Goal: Task Accomplishment & Management: Complete application form

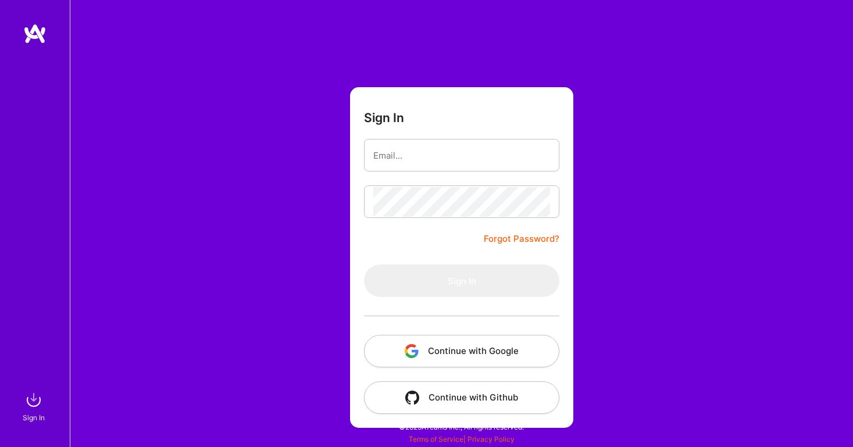
click at [438, 346] on button "Continue with Google" at bounding box center [461, 351] width 195 height 33
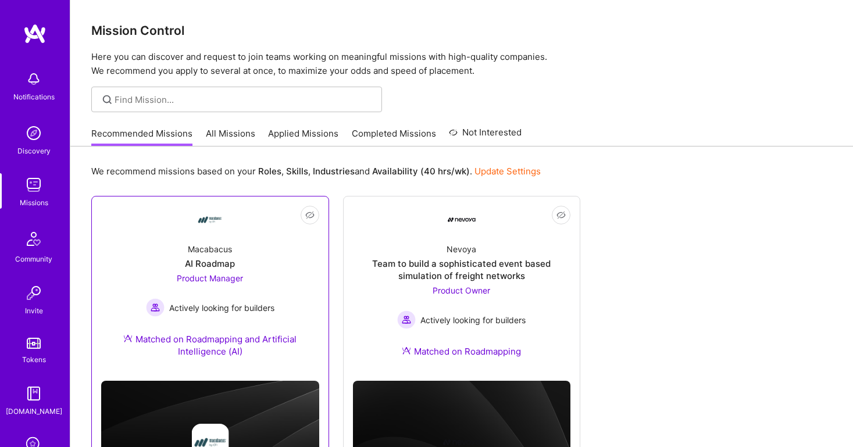
click at [260, 252] on div "Macabacus AI Roadmap Product Manager Actively looking for builders Matched on R…" at bounding box center [210, 303] width 218 height 138
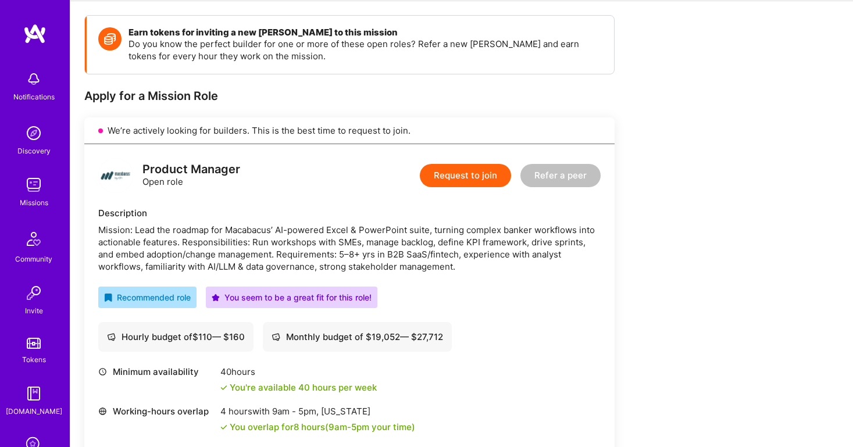
scroll to position [33, 0]
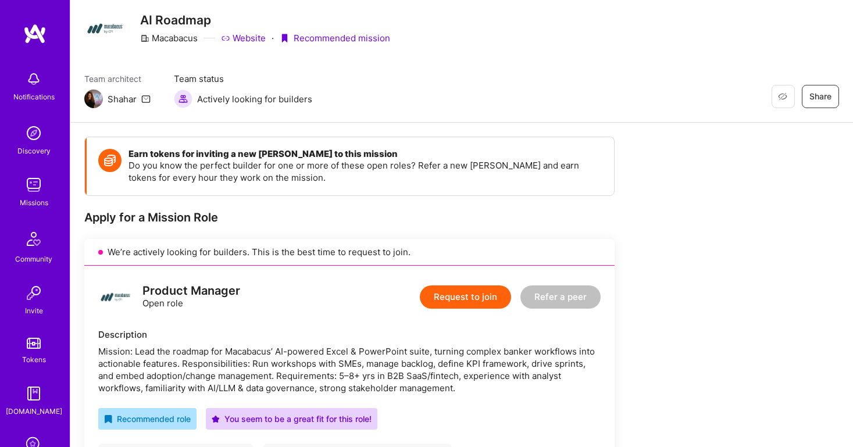
click at [34, 183] on img at bounding box center [33, 184] width 23 height 23
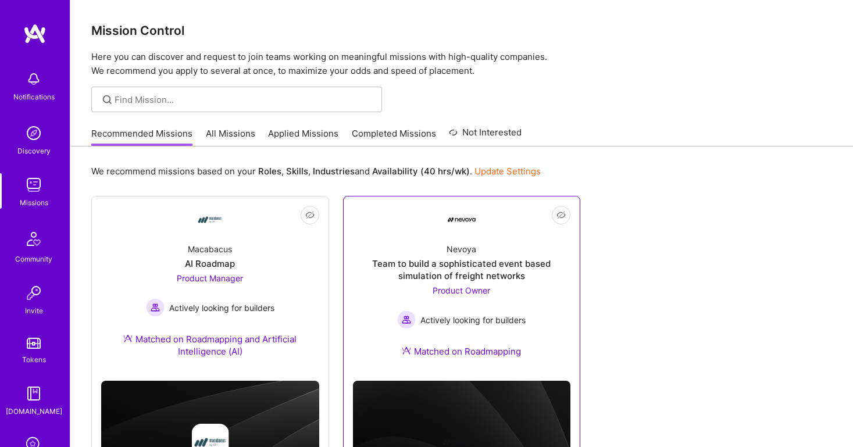
click at [439, 251] on div "Nevoya Team to build a sophisticated event based simulation of freight networks…" at bounding box center [462, 303] width 218 height 138
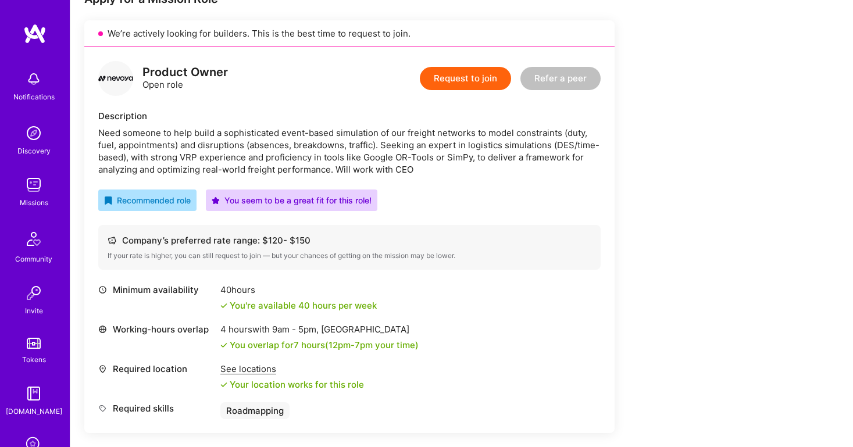
scroll to position [240, 0]
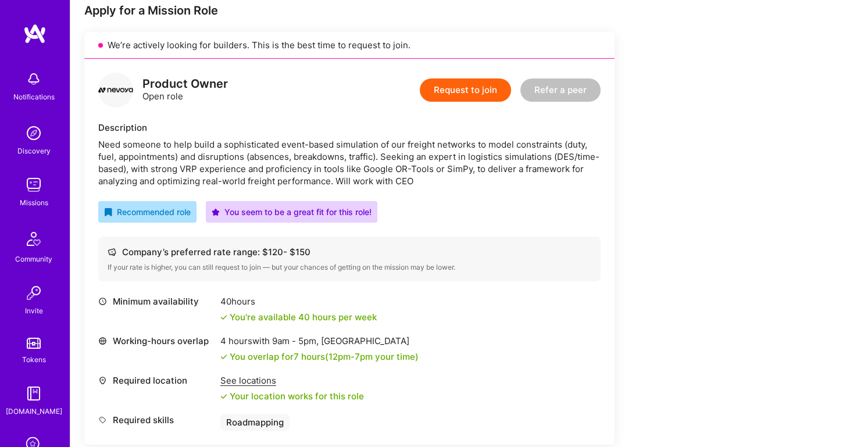
click at [29, 192] on img at bounding box center [33, 184] width 23 height 23
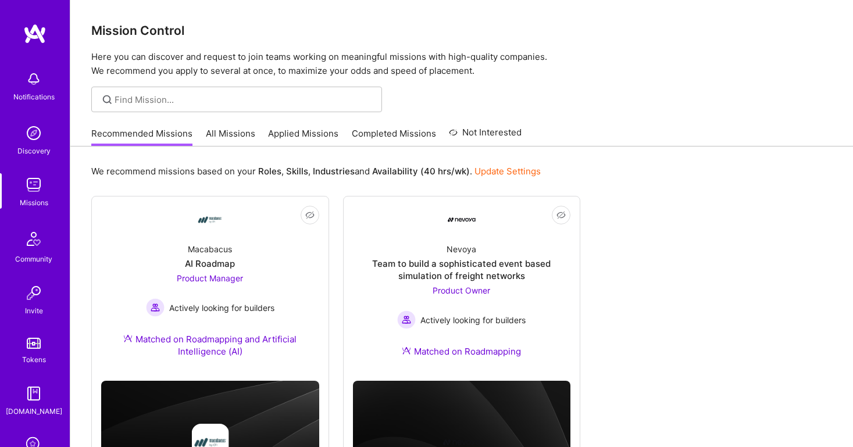
click at [298, 130] on link "Applied Missions" at bounding box center [303, 136] width 70 height 19
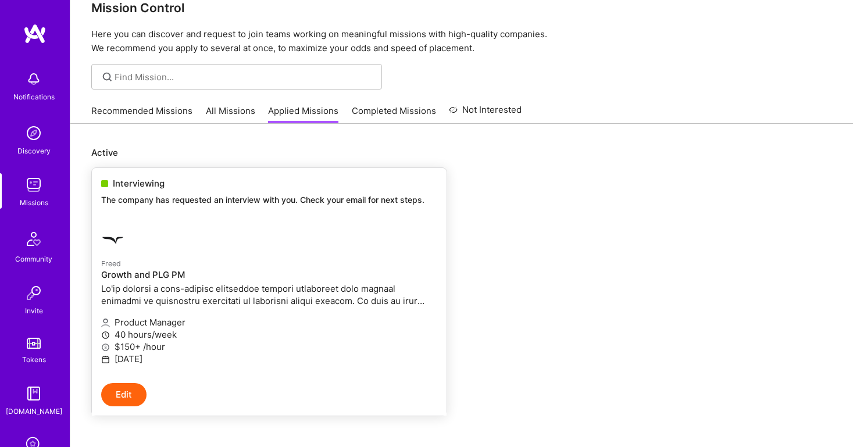
click at [173, 329] on p "40 hours/week" at bounding box center [269, 335] width 336 height 12
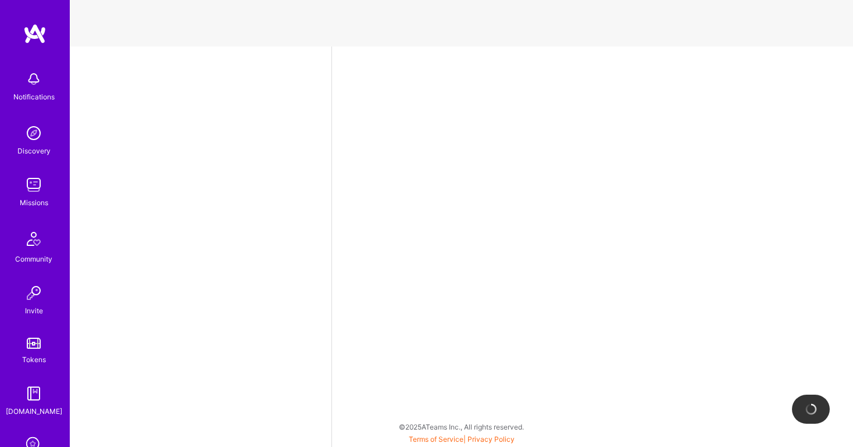
select select "US"
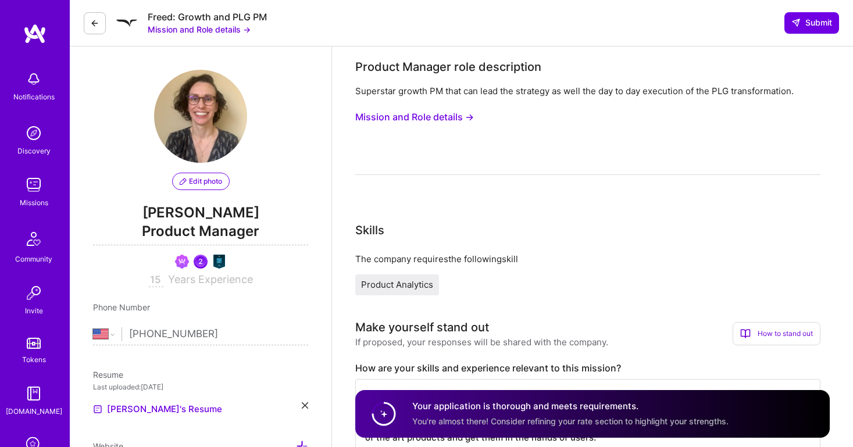
click at [196, 30] on button "Mission and Role details →" at bounding box center [199, 29] width 103 height 12
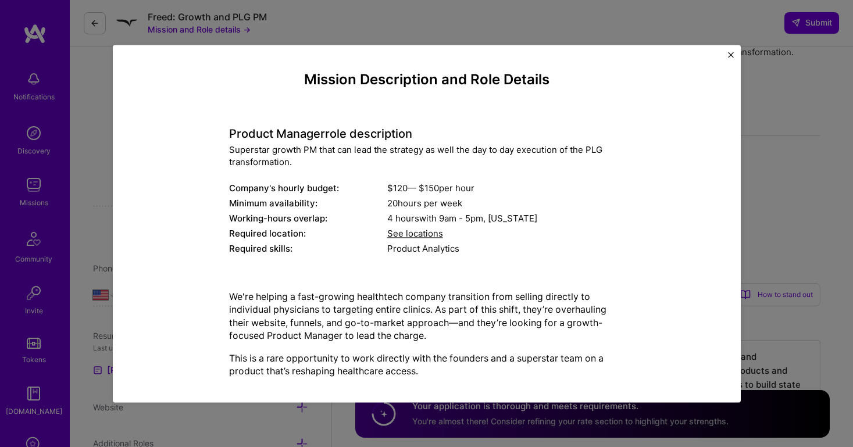
scroll to position [22, 0]
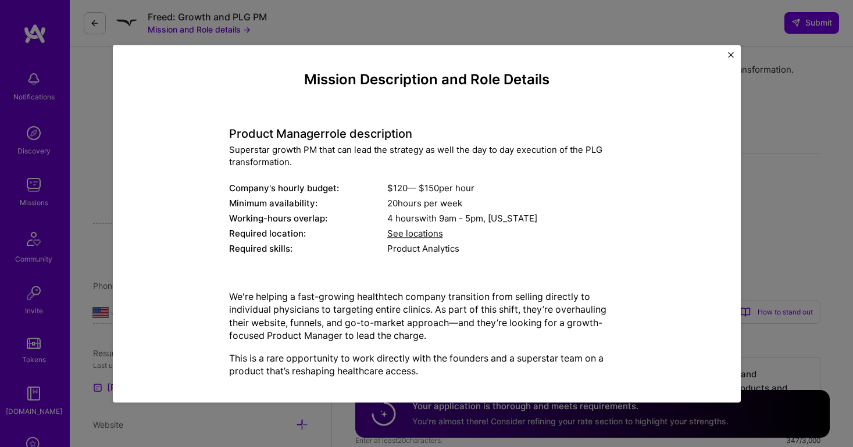
click at [727, 54] on div "Mission Description and Role Details Product Manager role description Superstar…" at bounding box center [427, 224] width 628 height 358
click at [727, 55] on div "Mission Description and Role Details Product Manager role description Superstar…" at bounding box center [427, 224] width 628 height 358
click at [730, 55] on img "Close" at bounding box center [731, 55] width 6 height 6
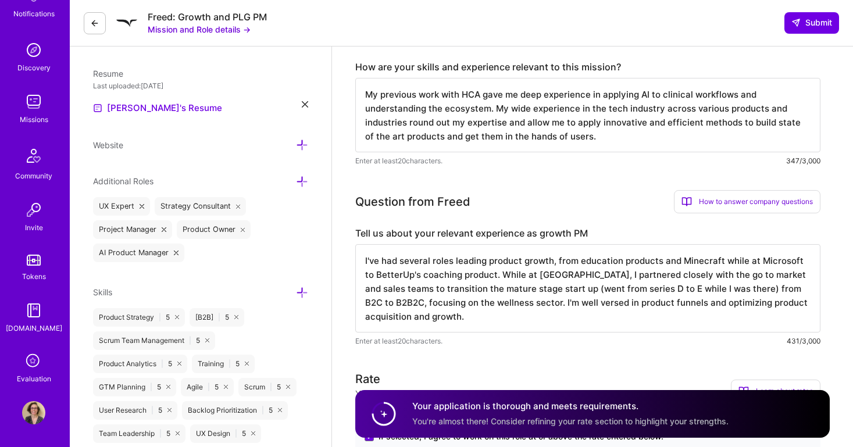
scroll to position [322, 0]
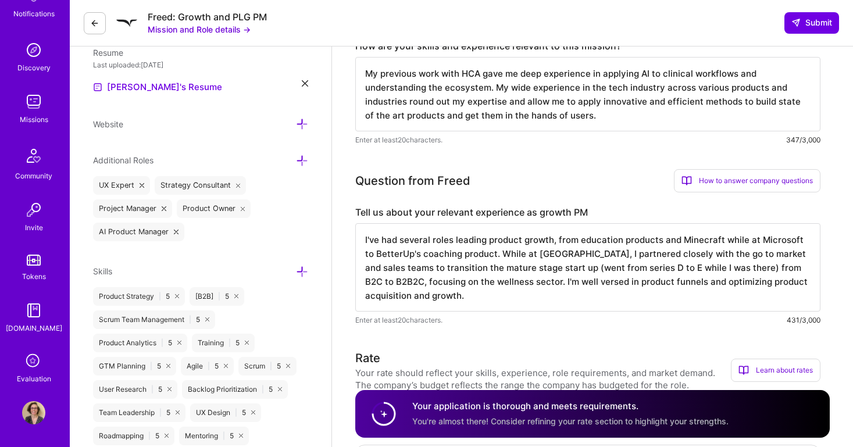
click at [34, 367] on icon at bounding box center [34, 362] width 22 height 22
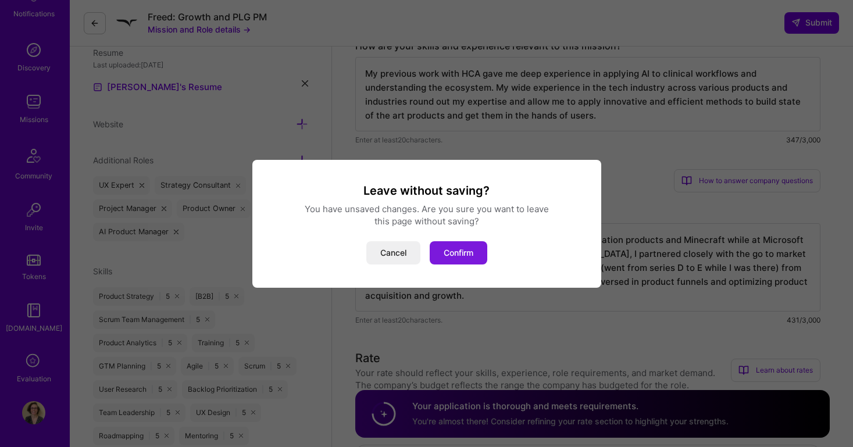
click at [461, 259] on button "Confirm" at bounding box center [459, 252] width 58 height 23
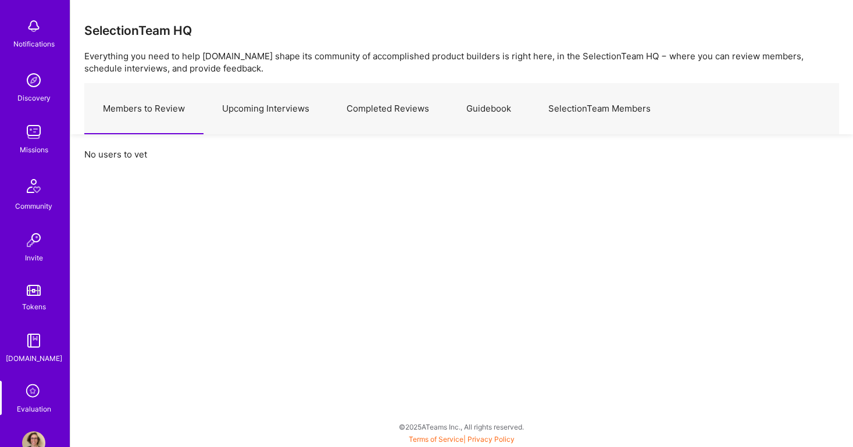
scroll to position [52, 0]
click at [24, 311] on div "Tokens" at bounding box center [34, 307] width 24 height 12
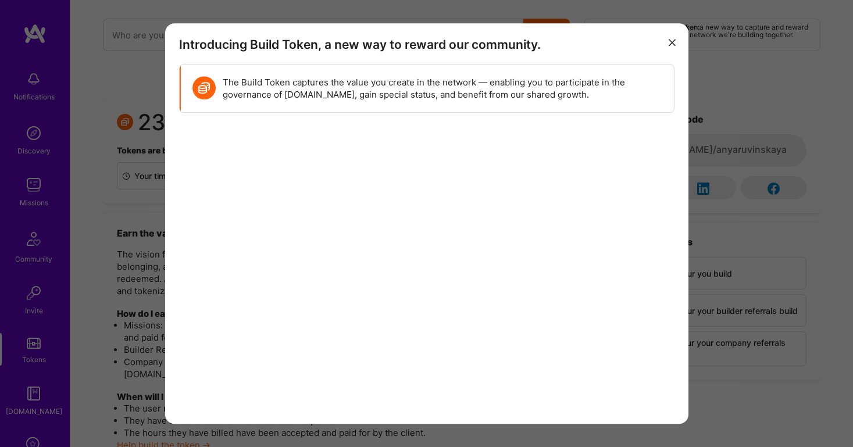
click at [672, 43] on icon "modal" at bounding box center [672, 43] width 7 height 7
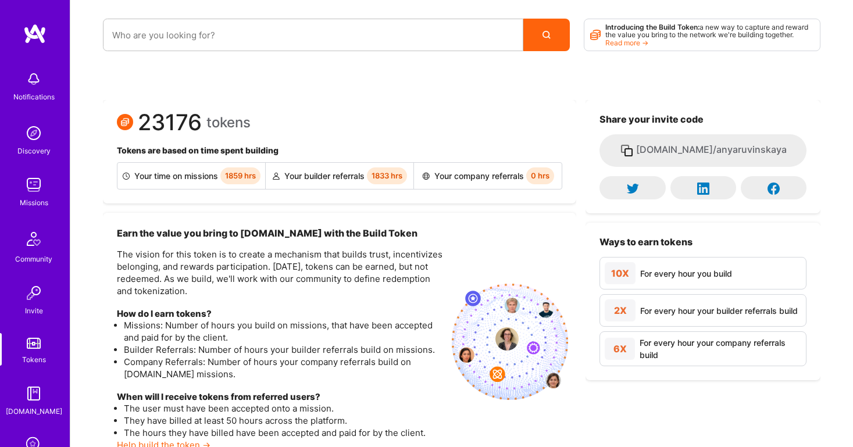
click at [29, 87] on img at bounding box center [33, 78] width 23 height 23
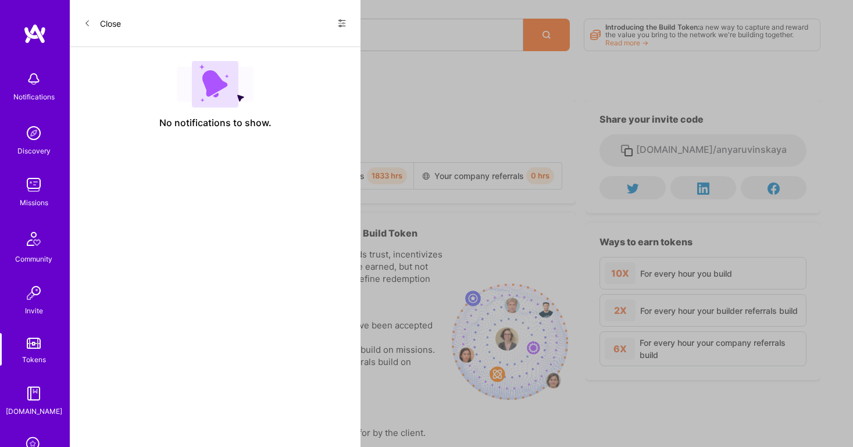
click at [35, 305] on div "Invite" at bounding box center [34, 311] width 18 height 12
